Goal: Book appointment/travel/reservation

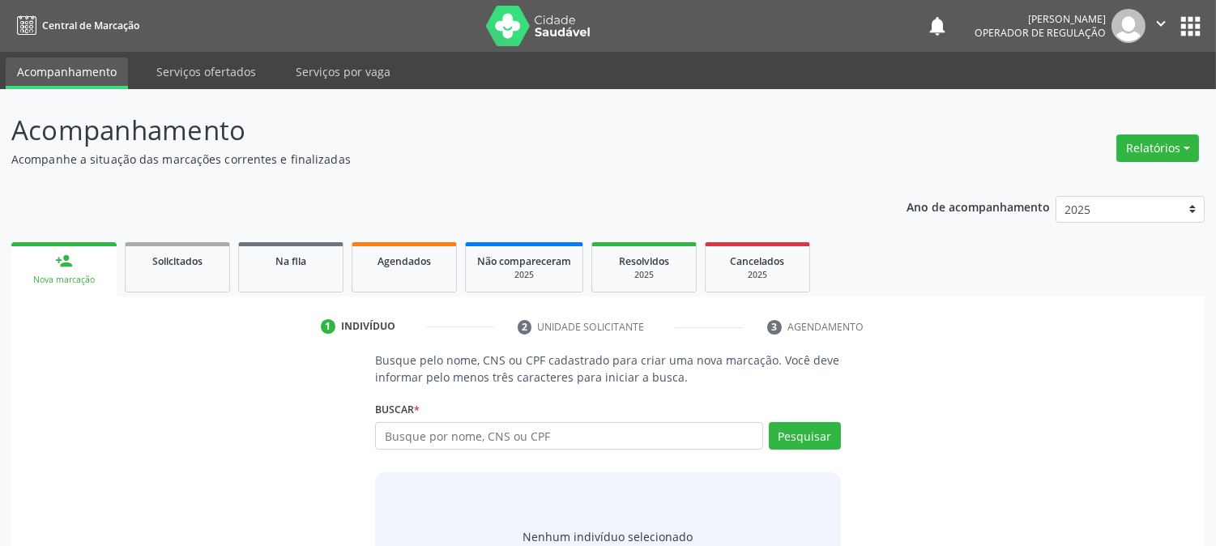
click at [498, 420] on div "Buscar * Busque por nome, CNS ou CPF Nenhum resultado encontrado para: " " Digi…" at bounding box center [607, 428] width 465 height 63
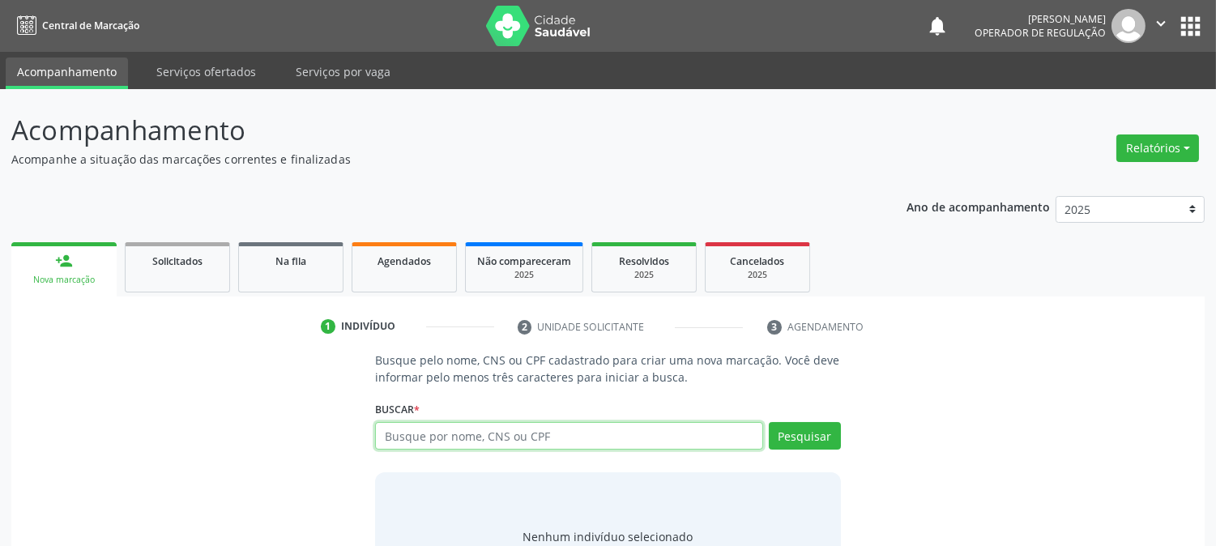
click at [501, 427] on input "text" at bounding box center [568, 436] width 387 height 28
type input "703503054928130"
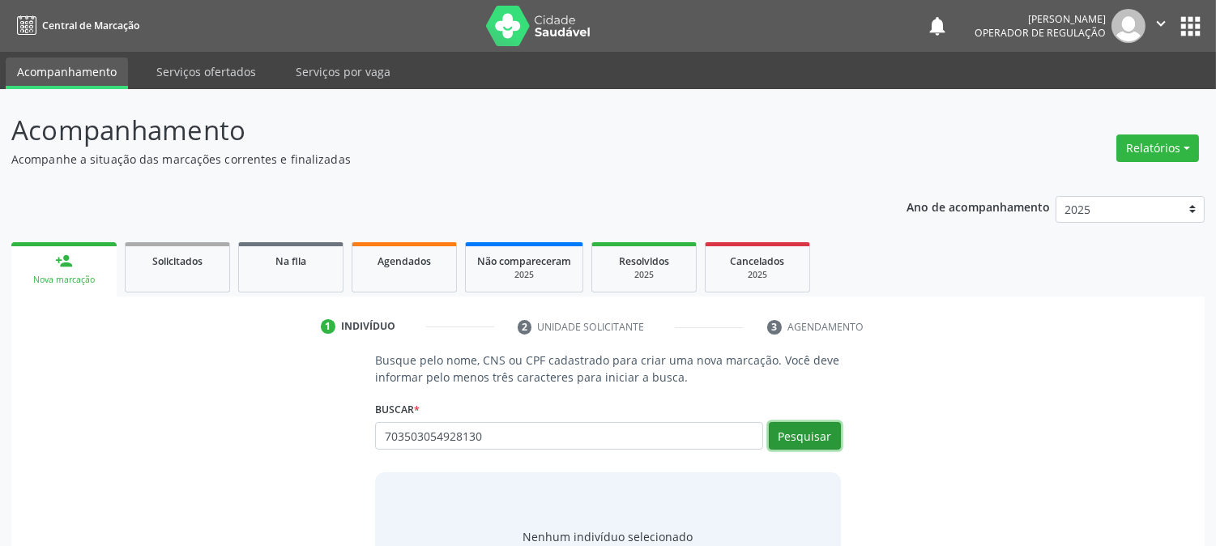
click at [776, 434] on button "Pesquisar" at bounding box center [805, 436] width 72 height 28
type input "703503054928130"
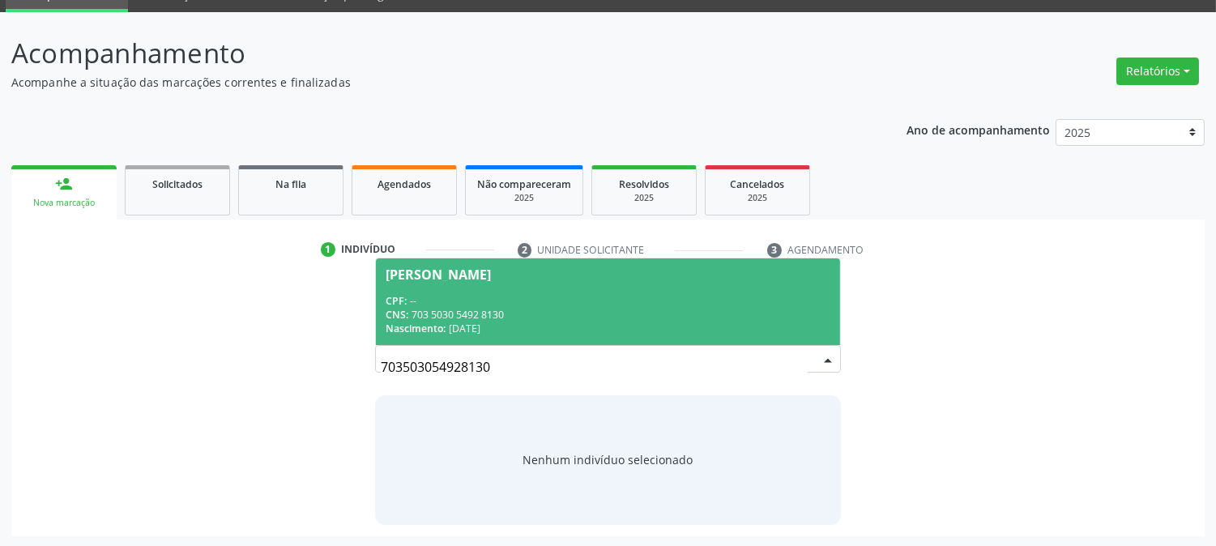
click at [468, 302] on div "CPF: --" at bounding box center [608, 301] width 444 height 14
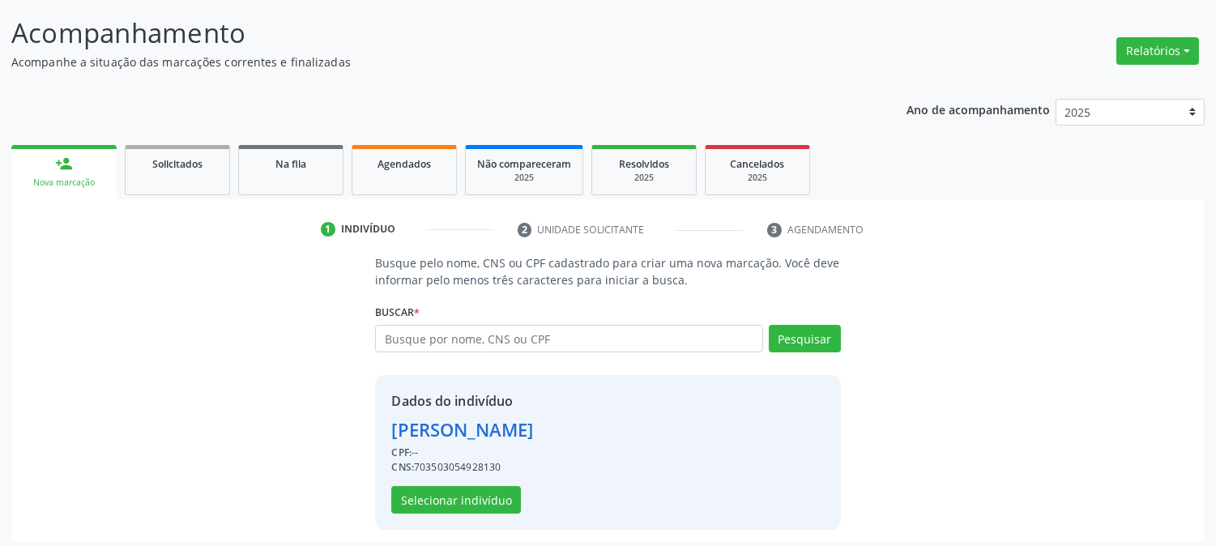
scroll to position [102, 0]
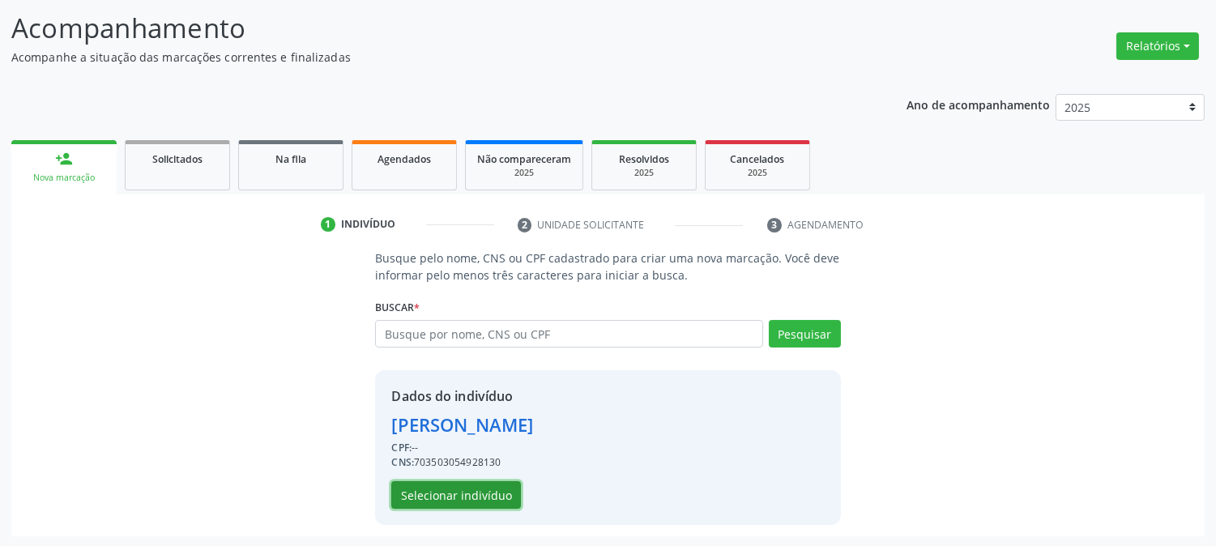
click at [443, 487] on button "Selecionar indivíduo" at bounding box center [456, 495] width 130 height 28
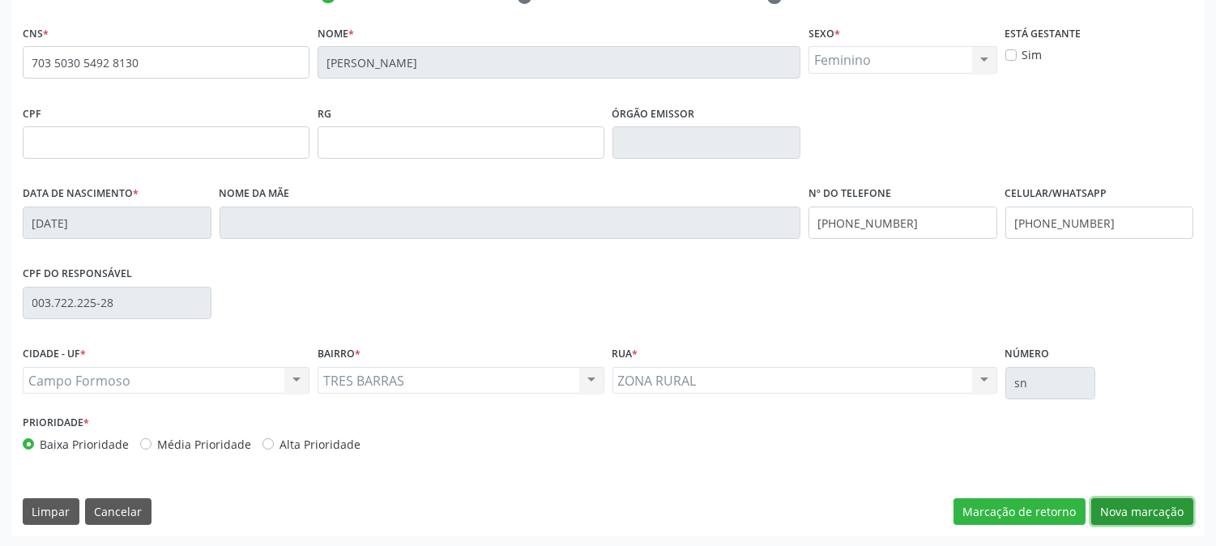
click at [1125, 508] on button "Nova marcação" at bounding box center [1143, 512] width 102 height 28
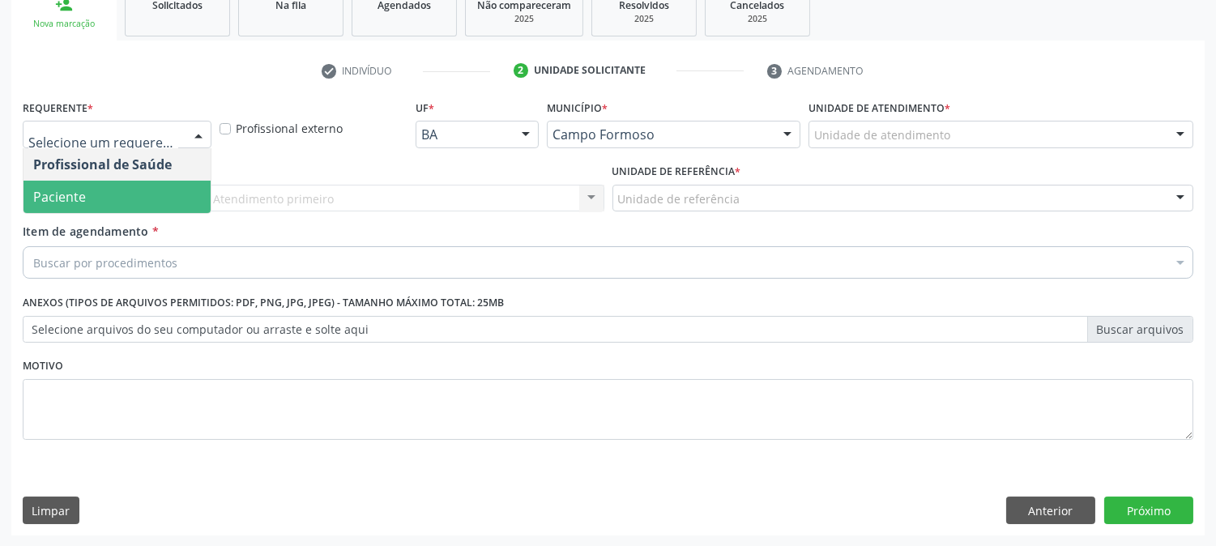
click at [105, 193] on span "Paciente" at bounding box center [117, 197] width 187 height 32
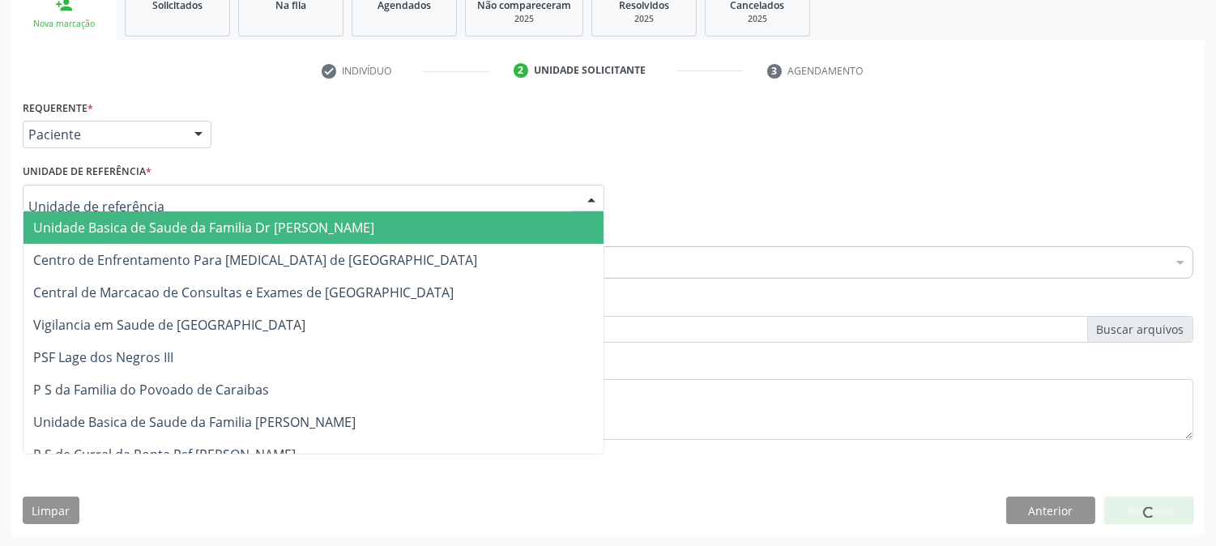
drag, startPoint x: 221, startPoint y: 192, endPoint x: 224, endPoint y: 255, distance: 63.3
click at [222, 195] on div at bounding box center [314, 199] width 582 height 28
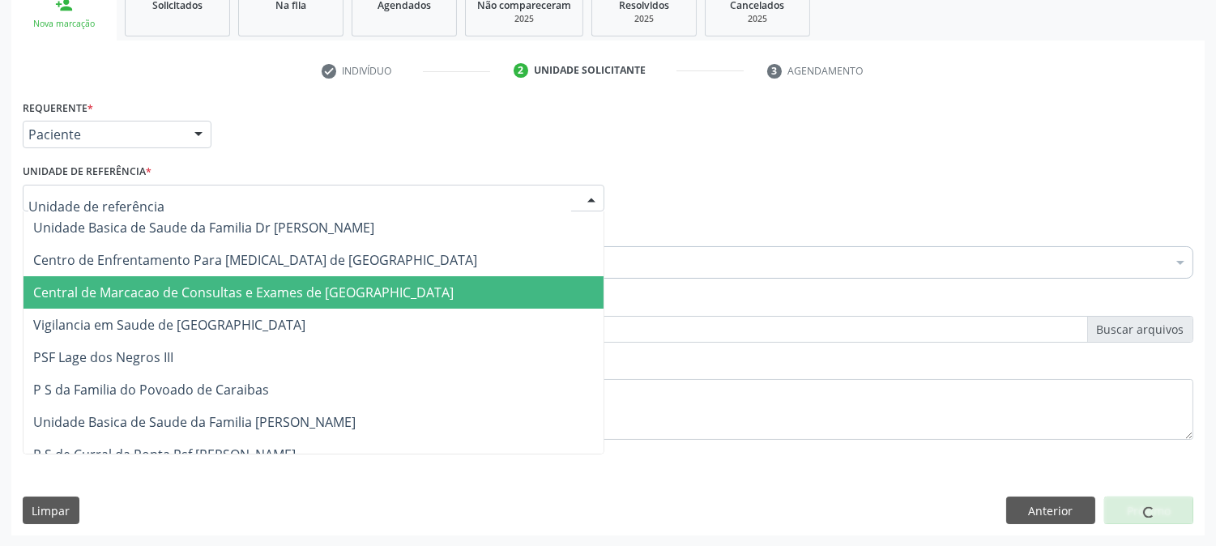
click at [224, 276] on span "Central de Marcacao de Consultas e Exames de [GEOGRAPHIC_DATA]" at bounding box center [314, 292] width 580 height 32
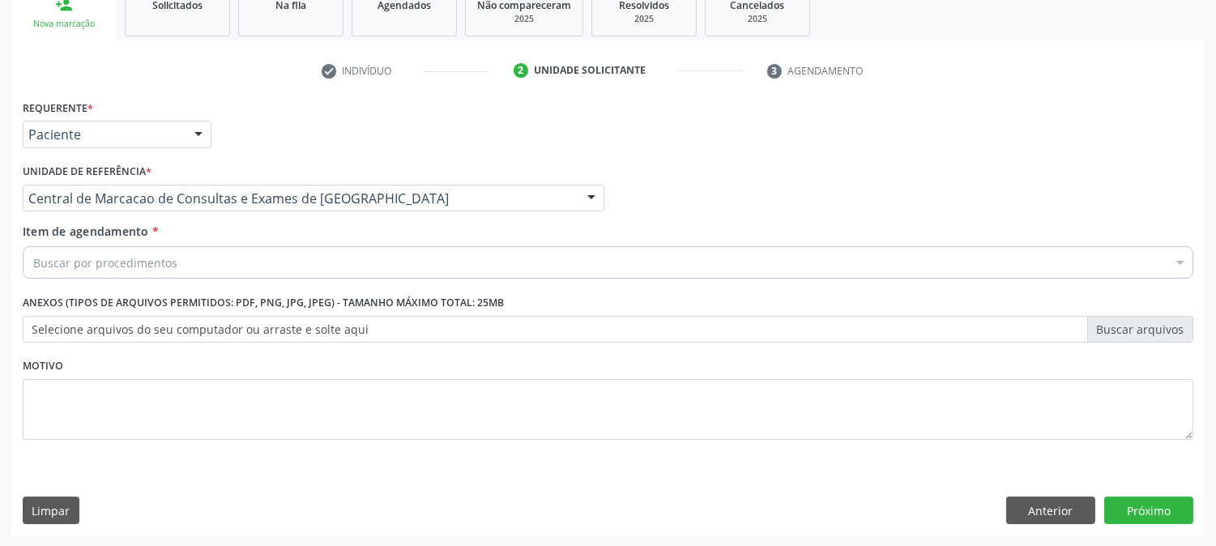
click at [231, 257] on div "Buscar por procedimentos" at bounding box center [608, 262] width 1171 height 32
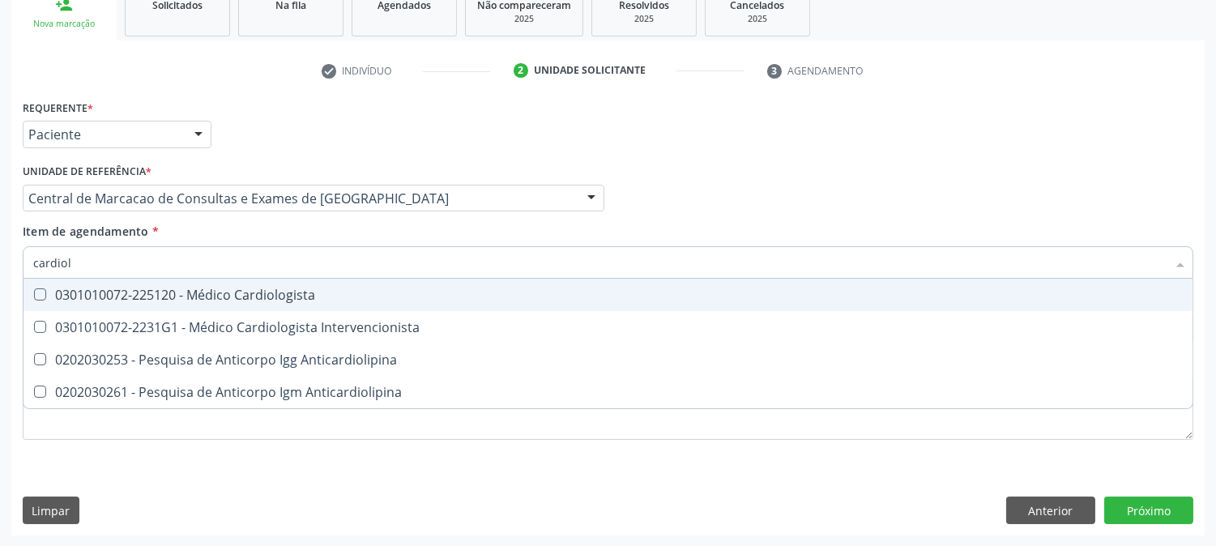
type input "cardiolo"
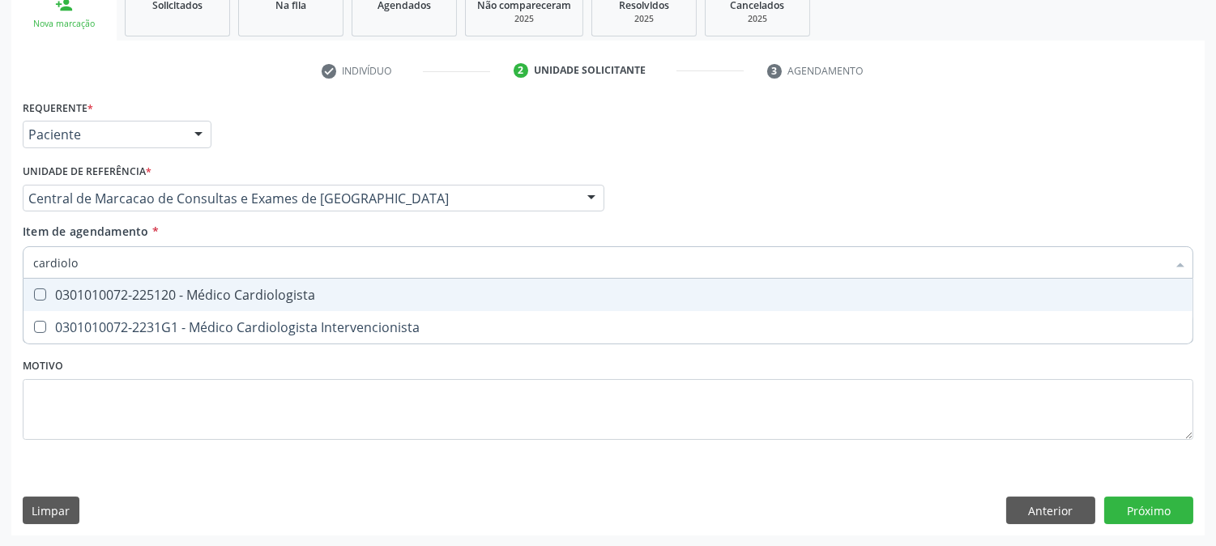
click at [235, 292] on div "0301010072-225120 - Médico Cardiologista" at bounding box center [608, 295] width 1150 height 13
checkbox Cardiologista "true"
drag, startPoint x: 786, startPoint y: 195, endPoint x: 1226, endPoint y: 524, distance: 549.0
click at [787, 197] on div "Profissional Solicitante Por favor, selecione a Unidade de Atendimento primeiro…" at bounding box center [608, 191] width 1179 height 63
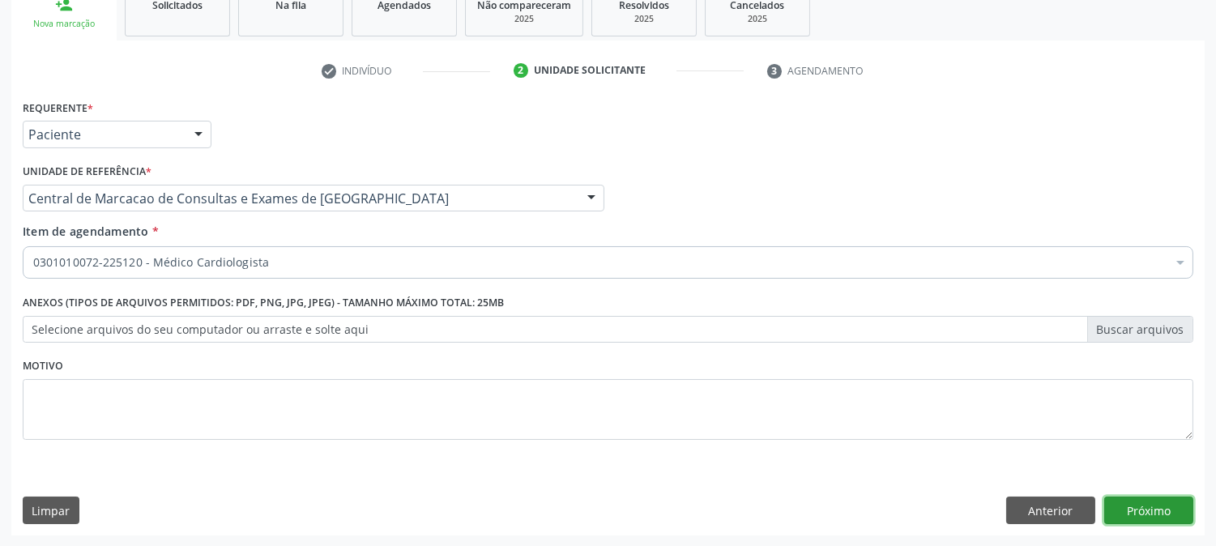
click at [1151, 507] on button "Próximo" at bounding box center [1149, 511] width 89 height 28
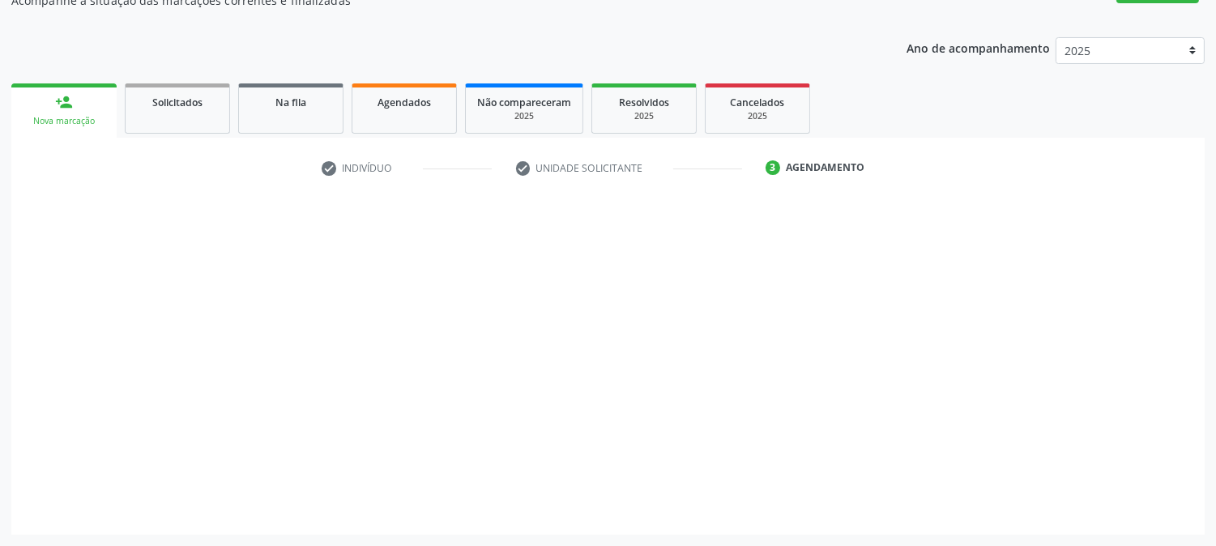
scroll to position [158, 0]
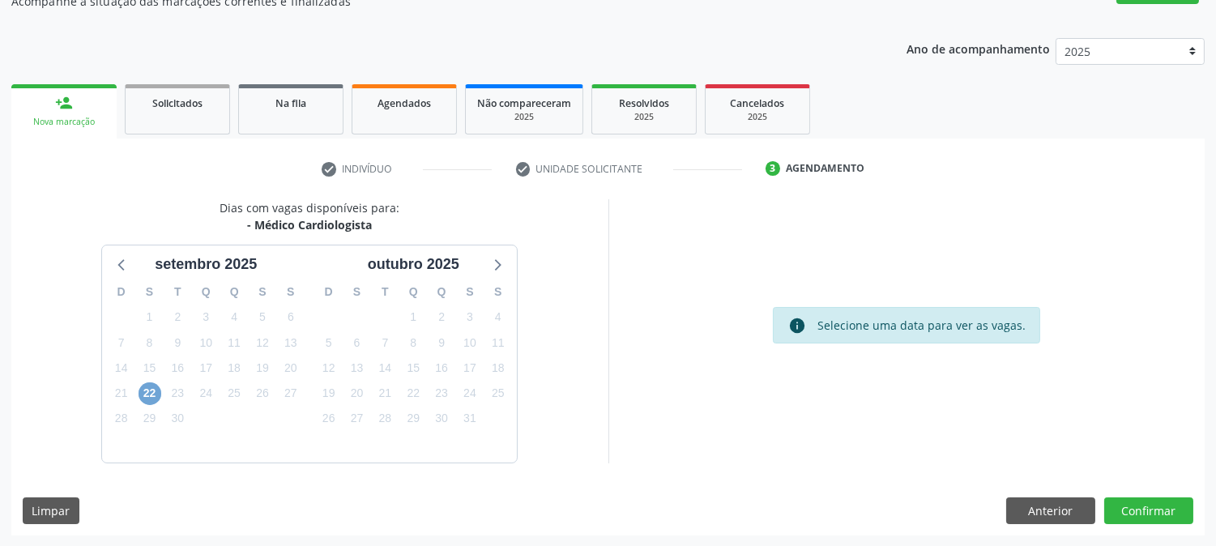
click at [152, 390] on span "22" at bounding box center [150, 394] width 23 height 23
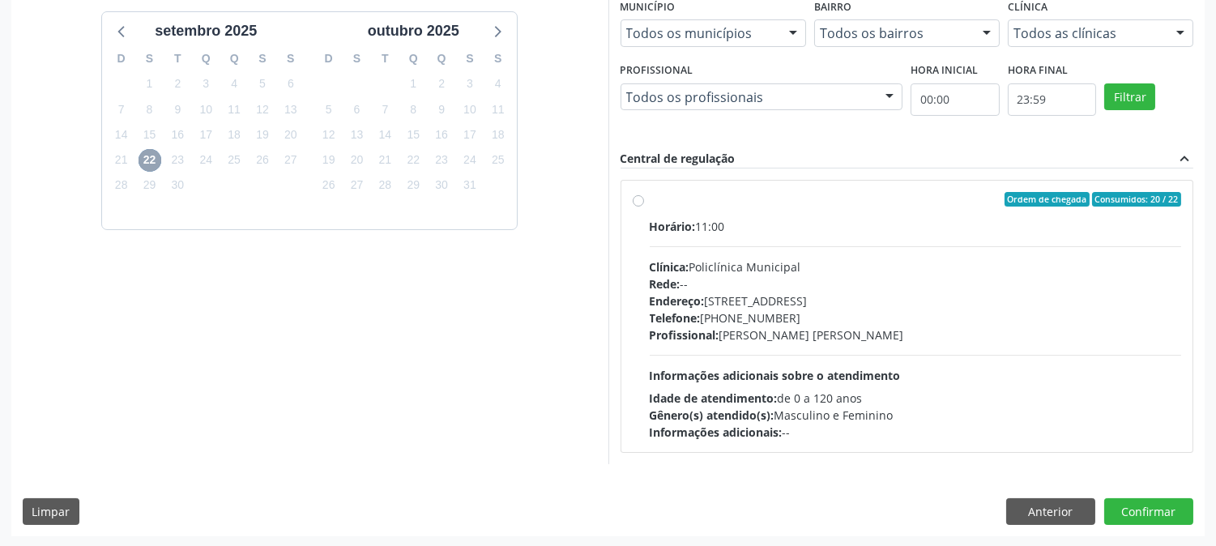
scroll to position [392, 0]
click at [1066, 508] on button "Anterior" at bounding box center [1051, 512] width 89 height 28
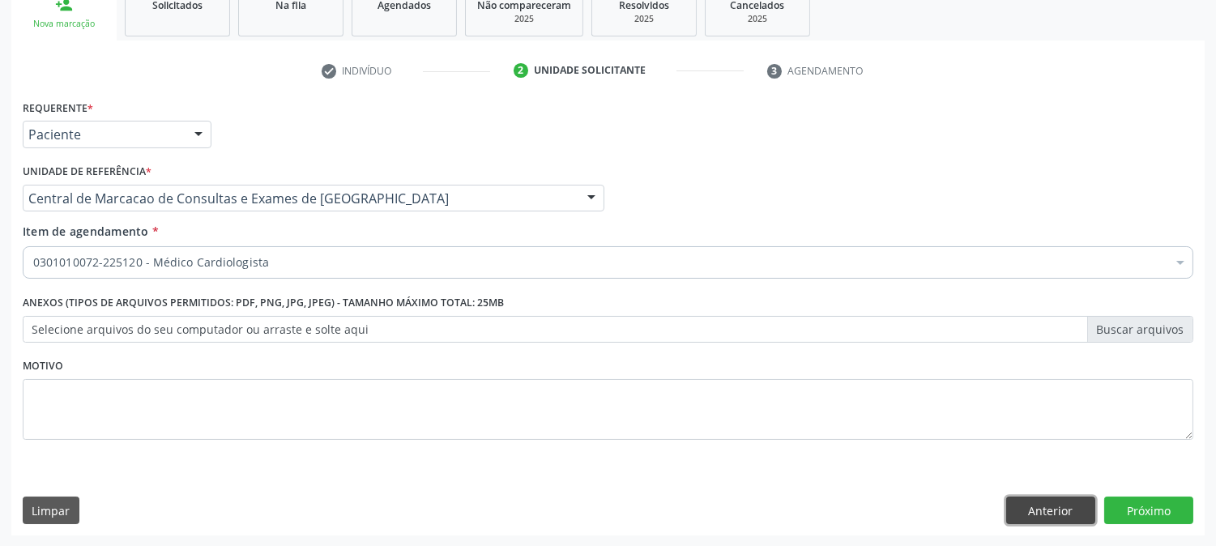
click at [1032, 497] on button "Anterior" at bounding box center [1051, 511] width 89 height 28
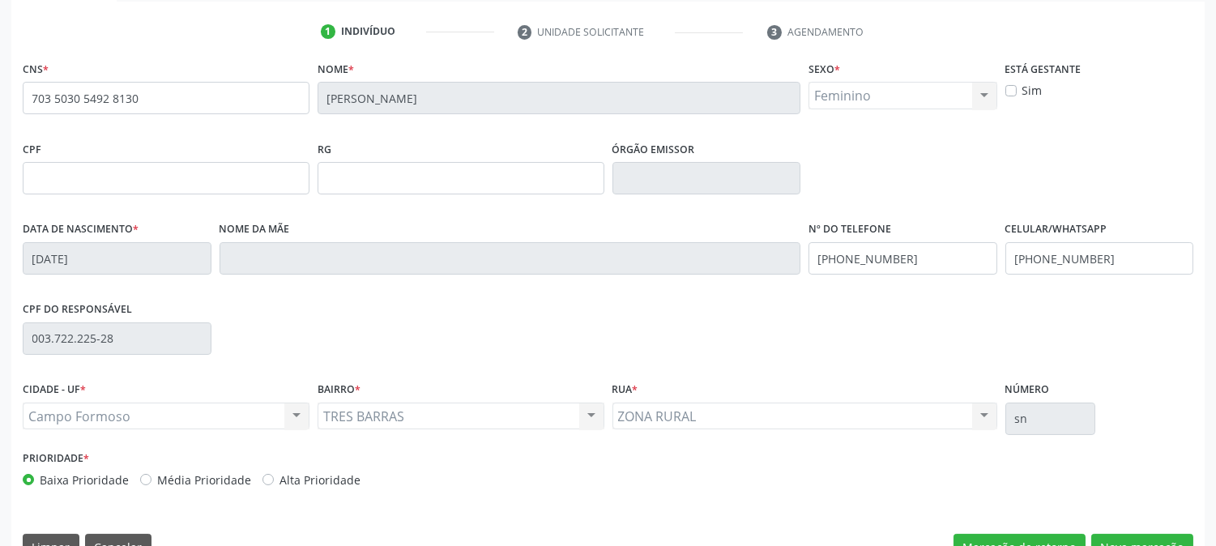
scroll to position [331, 0]
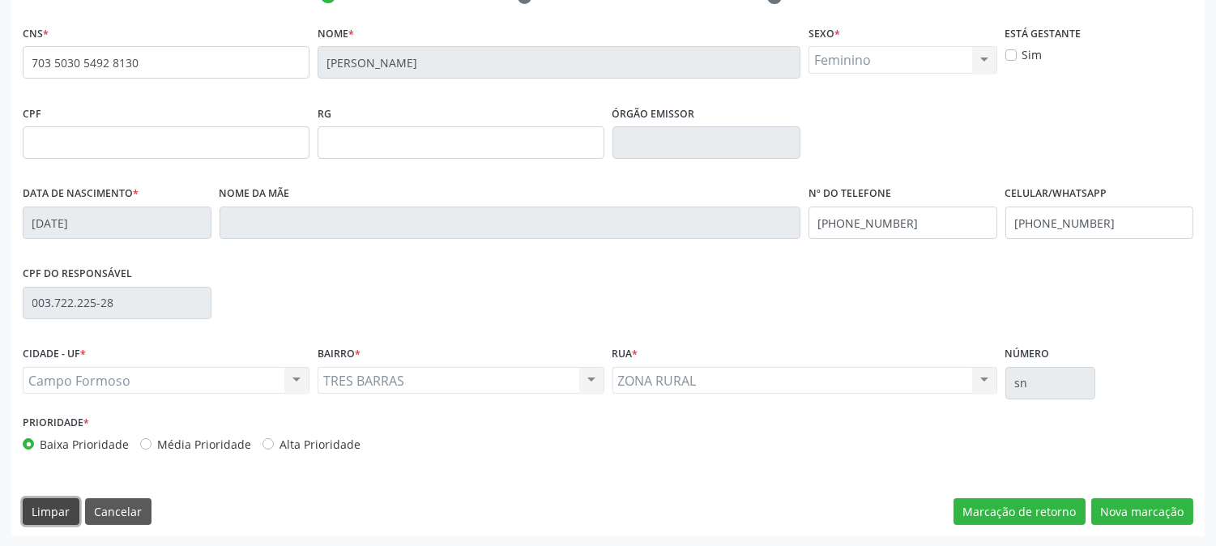
click at [66, 511] on button "Limpar" at bounding box center [51, 512] width 57 height 28
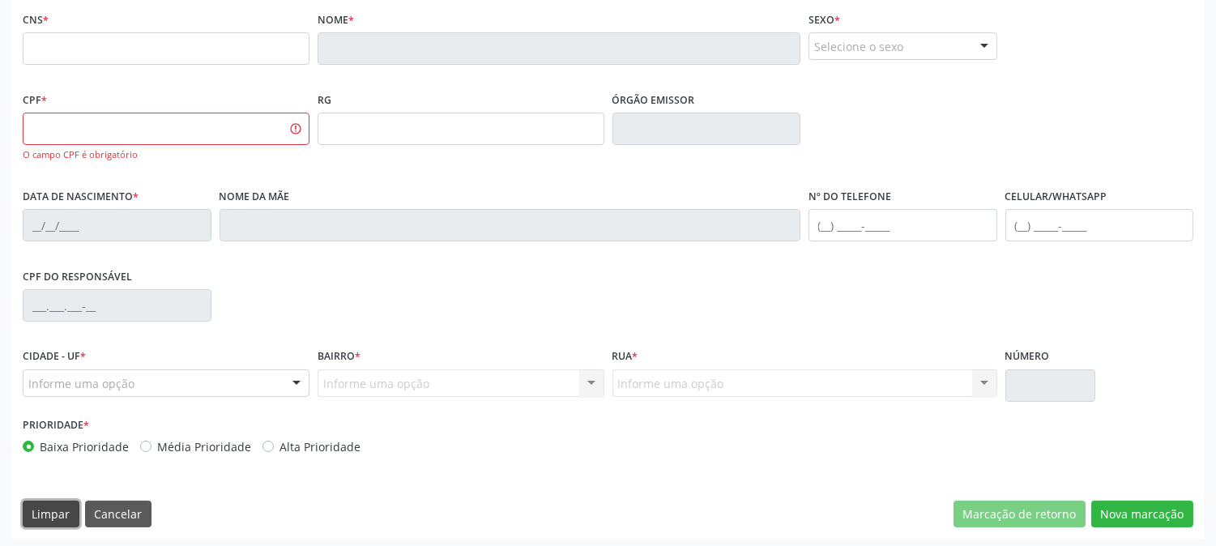
scroll to position [348, 0]
